Goal: Find contact information: Find contact information

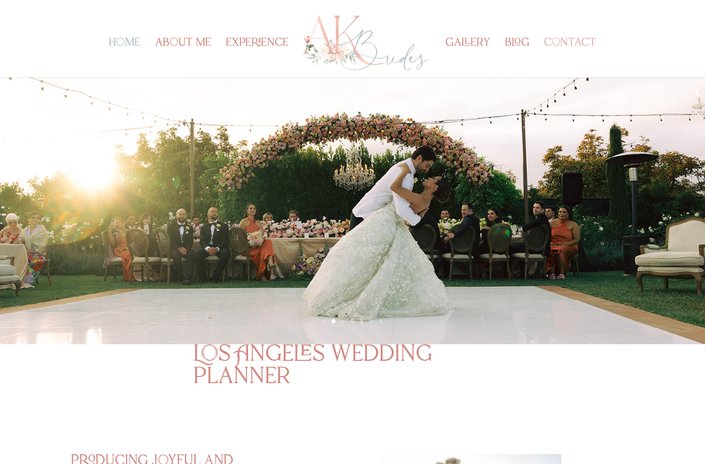
click at [572, 45] on link "contact" at bounding box center [570, 58] width 52 height 38
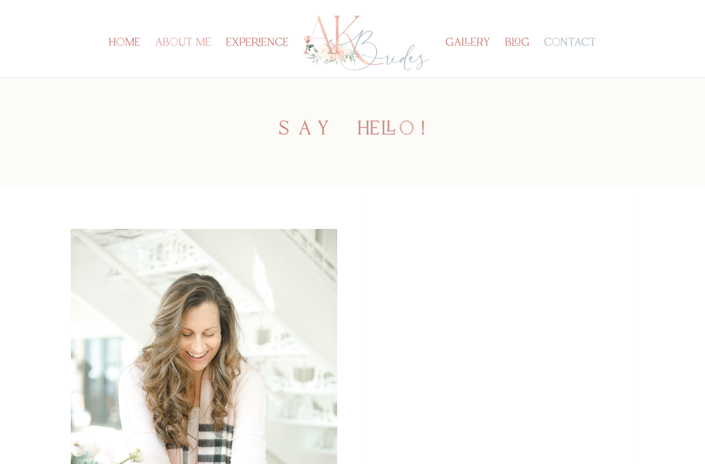
click at [174, 41] on link "about me" at bounding box center [183, 58] width 56 height 38
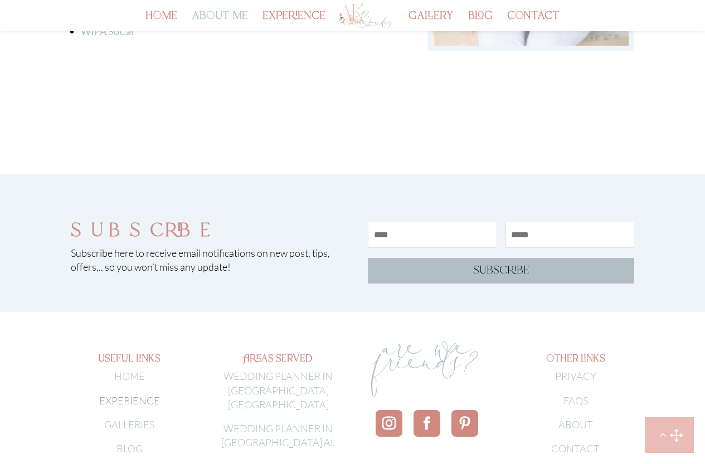
scroll to position [1941, 0]
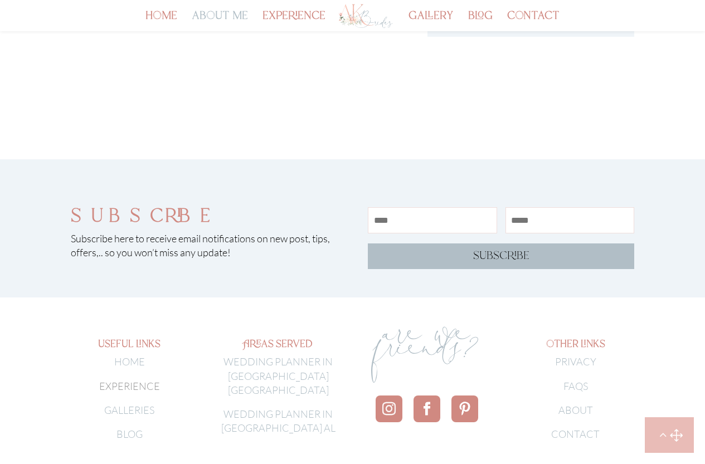
click at [390, 396] on link "Follow" at bounding box center [388, 409] width 27 height 27
